Goal: Task Accomplishment & Management: Manage account settings

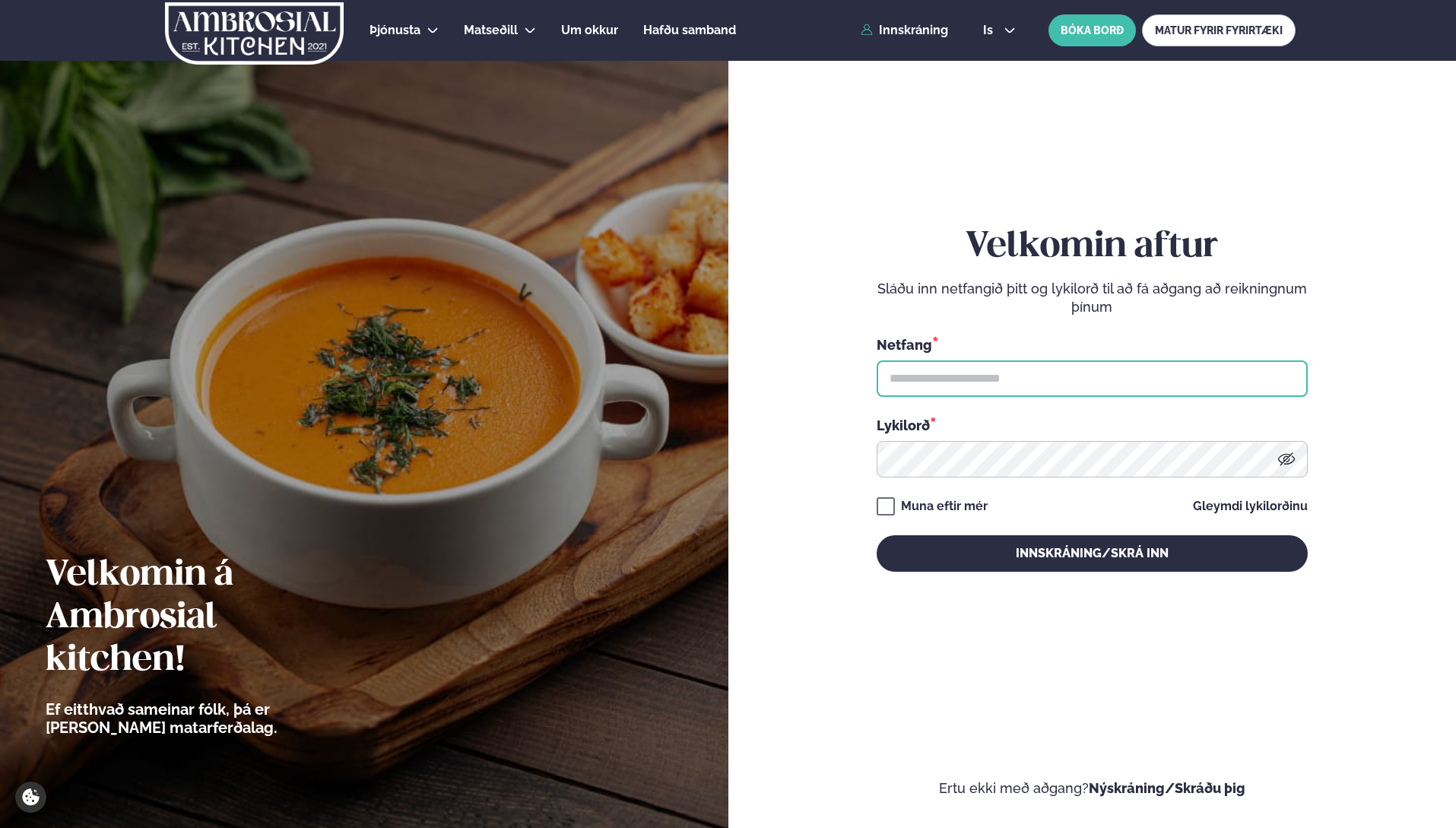
type input "**********"
click at [1378, 153] on form "**********" at bounding box center [1092, 414] width 637 height 768
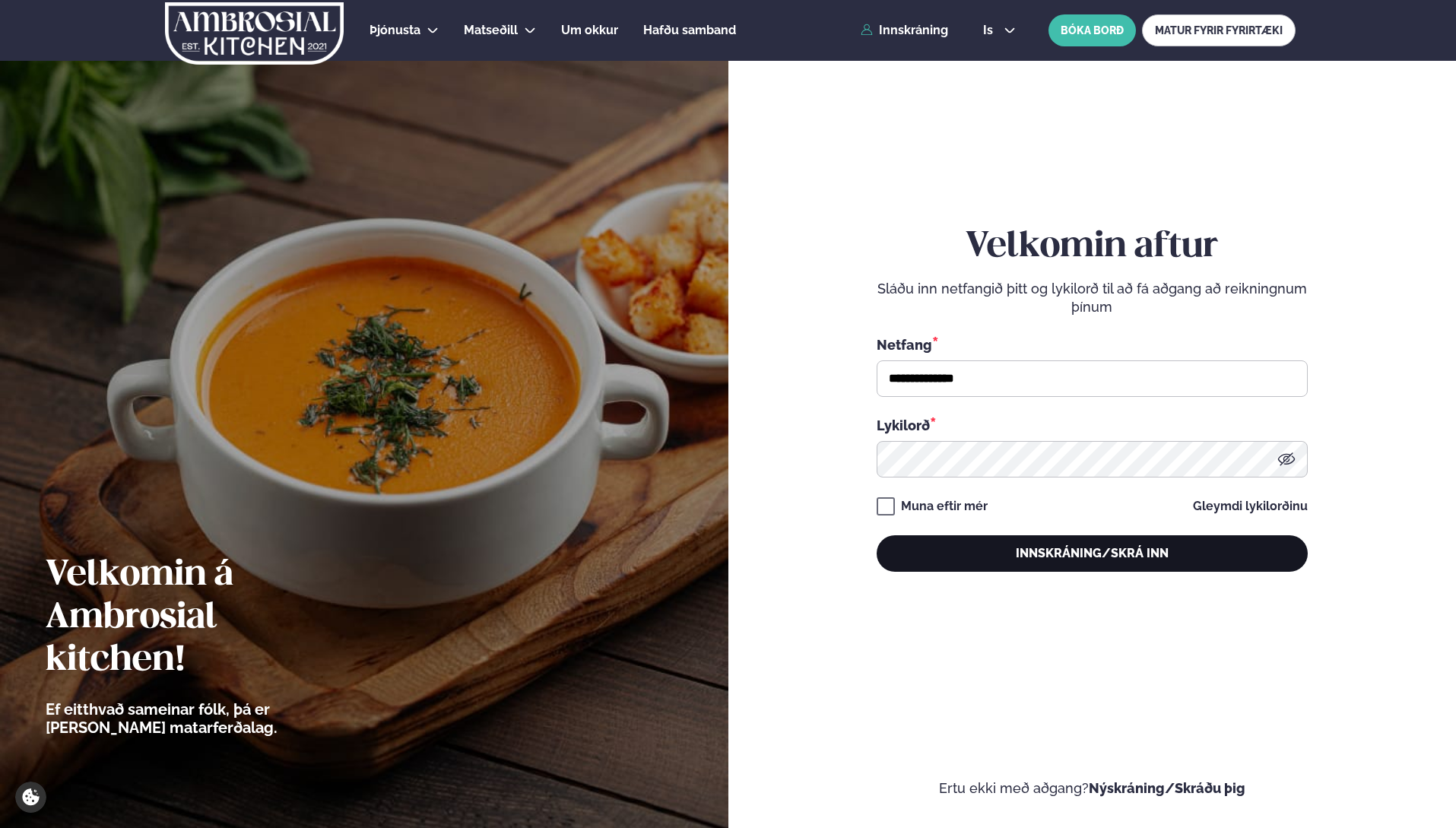
click at [1076, 564] on button "Innskráning/Skrá inn" at bounding box center [1092, 553] width 431 height 36
